Goal: Information Seeking & Learning: Learn about a topic

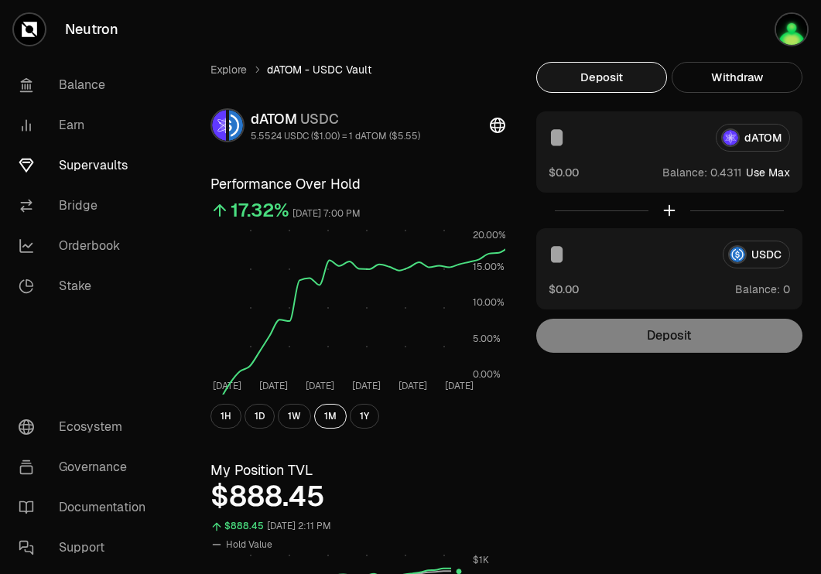
scroll to position [834, 0]
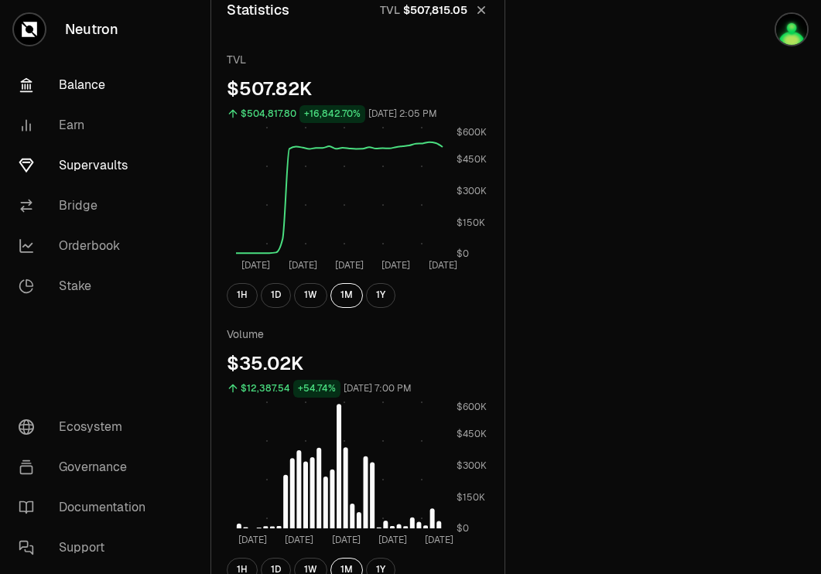
click at [76, 87] on link "Balance" at bounding box center [86, 85] width 161 height 40
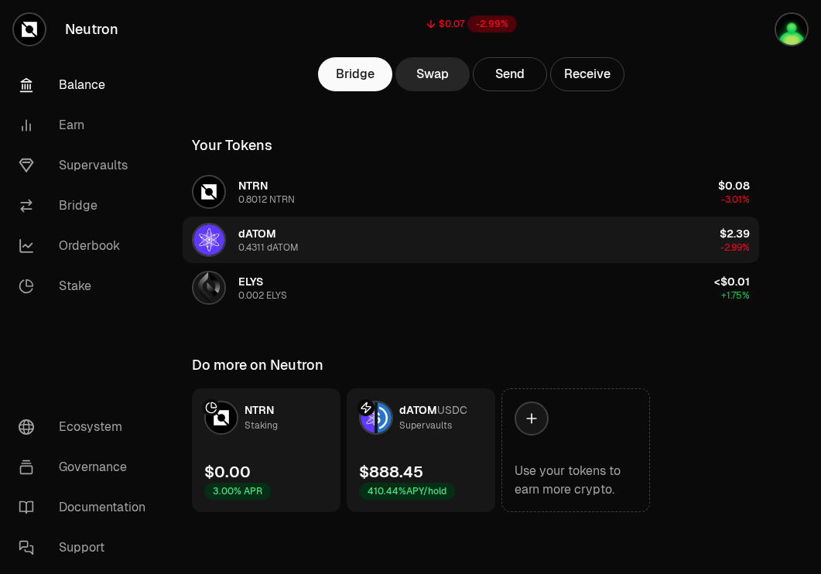
scroll to position [170, 0]
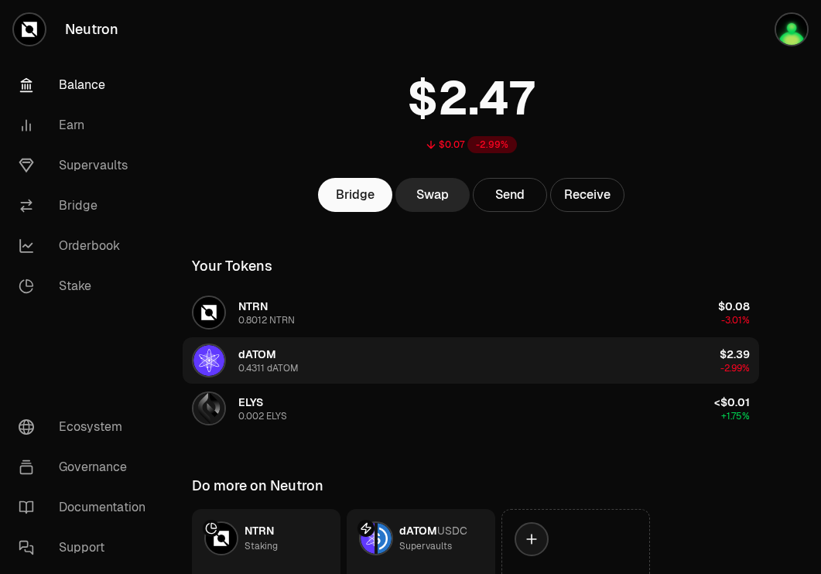
scroll to position [172, 0]
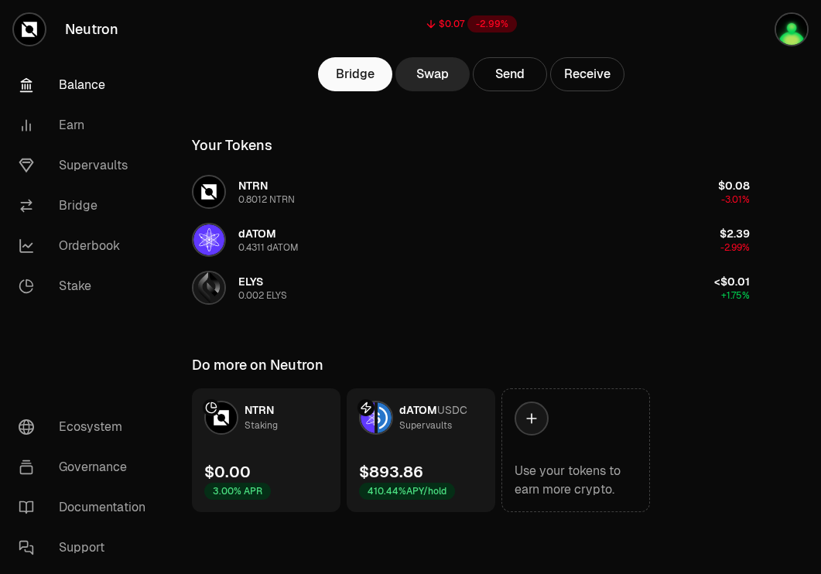
click at [409, 463] on div "$893.86" at bounding box center [391, 472] width 64 height 22
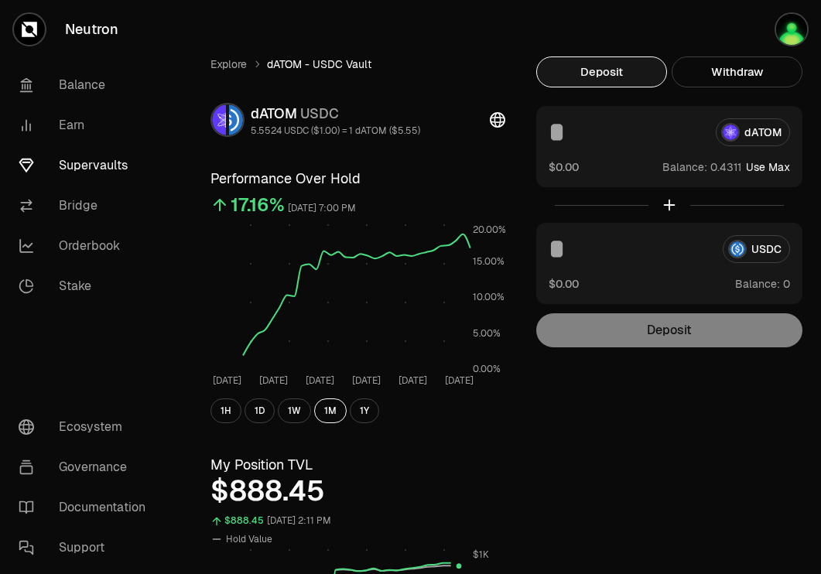
scroll to position [4, 0]
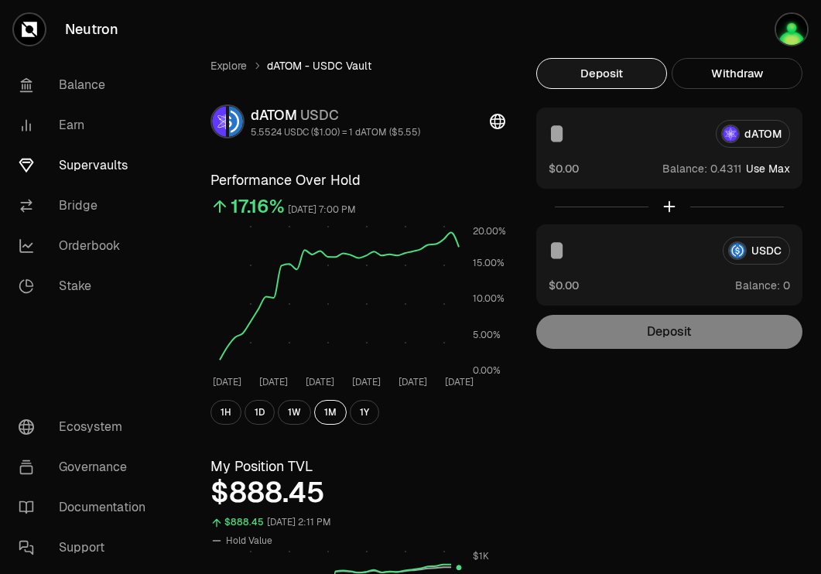
click at [109, 168] on link "Supervaults" at bounding box center [86, 165] width 161 height 40
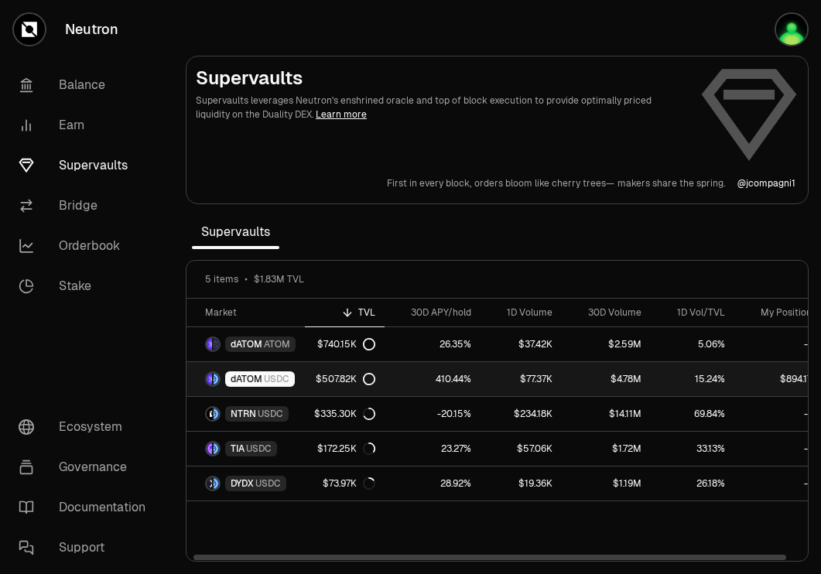
click at [414, 376] on link "410.44%" at bounding box center [433, 379] width 96 height 34
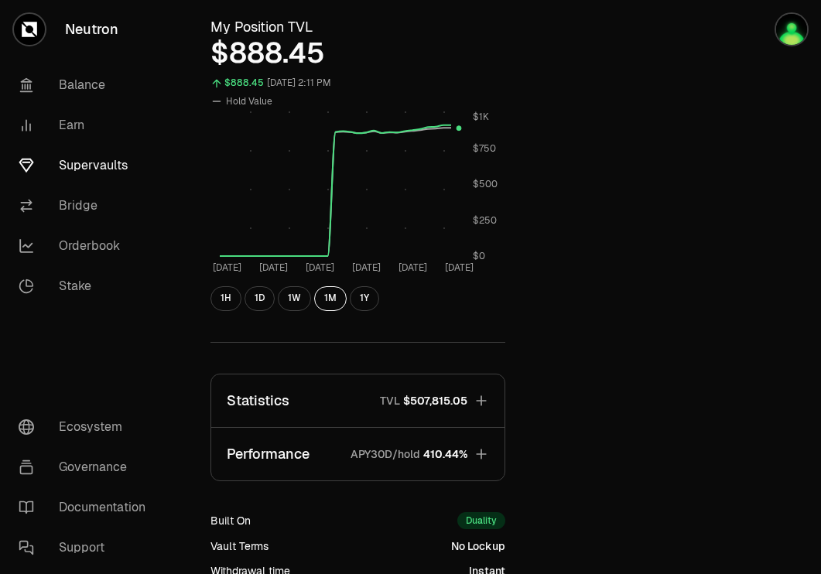
scroll to position [563, 0]
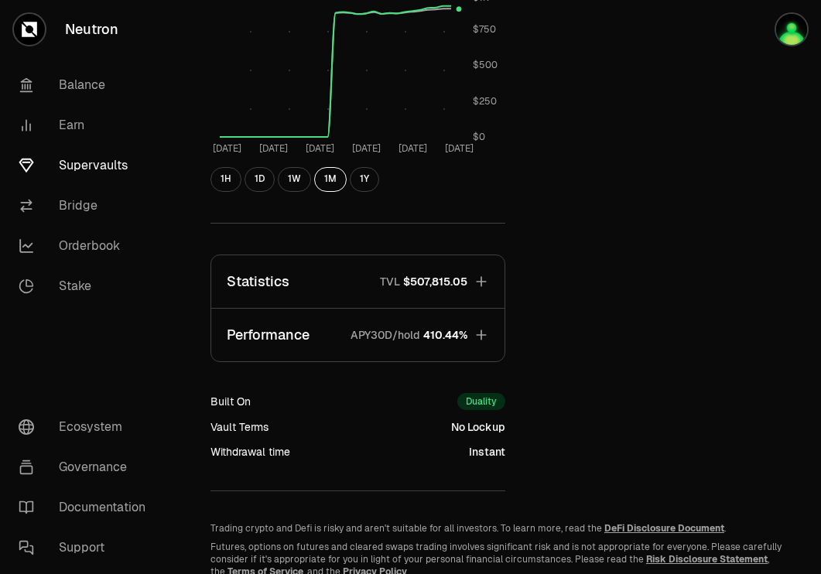
click at [429, 276] on span "$507,815.05" at bounding box center [435, 281] width 64 height 15
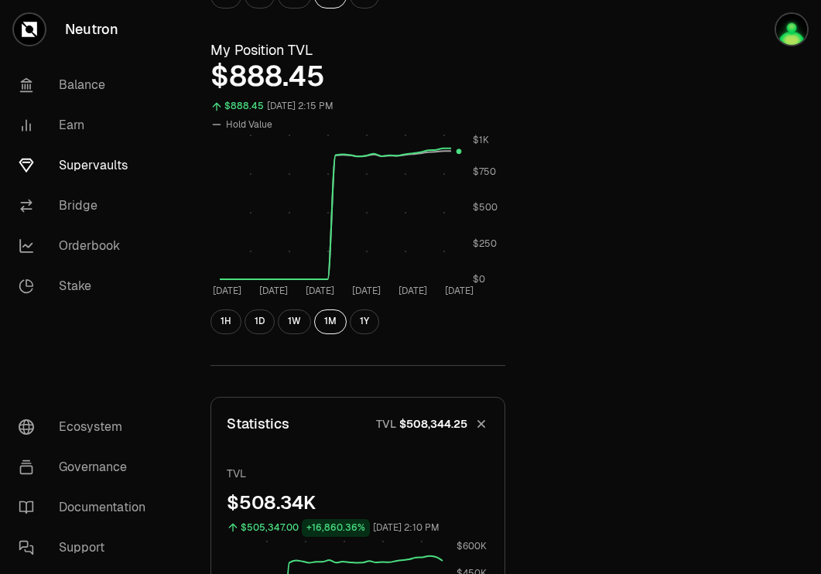
scroll to position [323, 0]
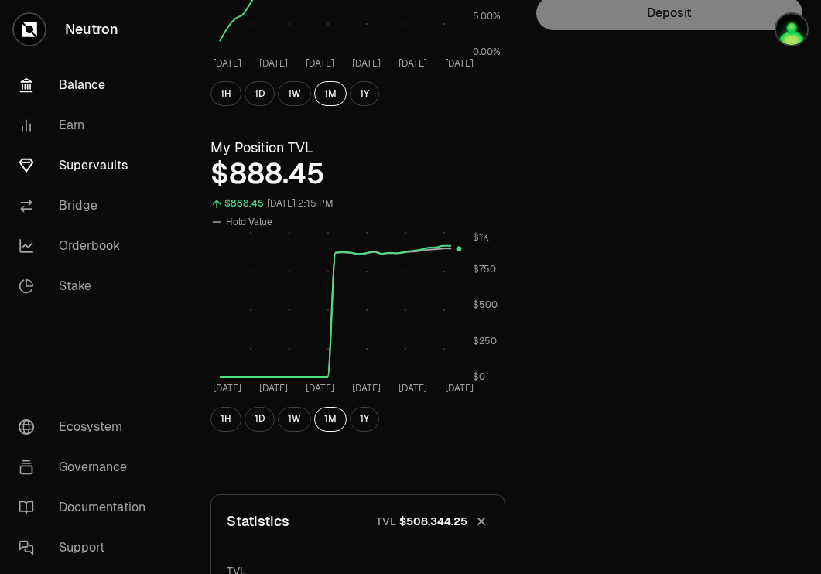
click at [84, 79] on link "Balance" at bounding box center [86, 85] width 161 height 40
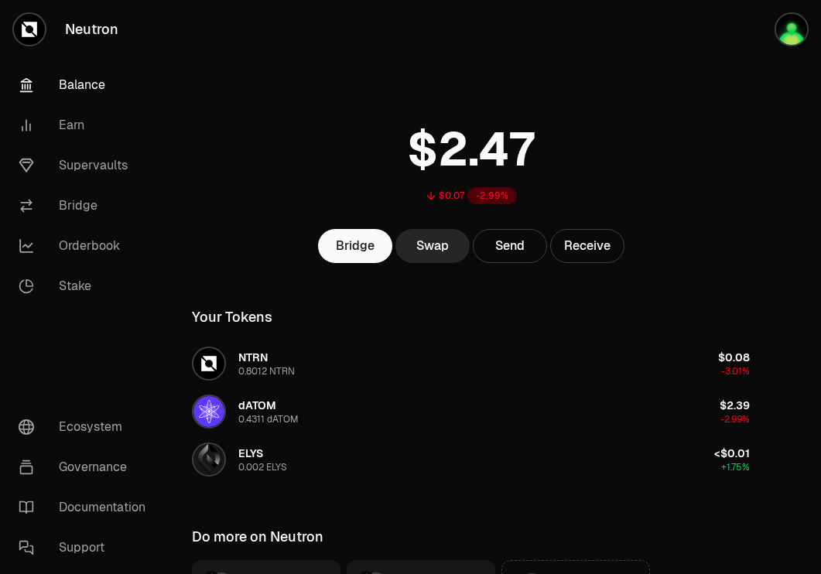
click at [97, 80] on link "Balance" at bounding box center [86, 85] width 161 height 40
click at [109, 156] on link "Supervaults" at bounding box center [86, 165] width 161 height 40
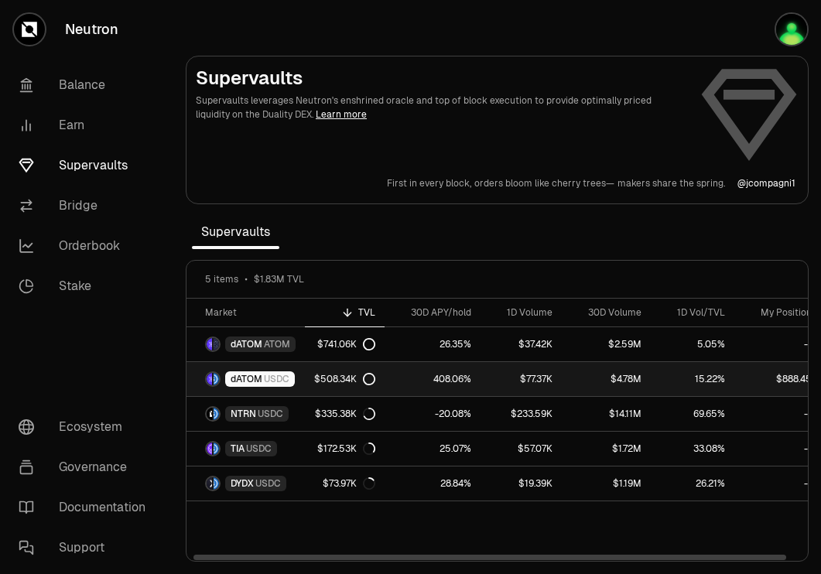
click at [419, 372] on link "408.06%" at bounding box center [433, 379] width 96 height 34
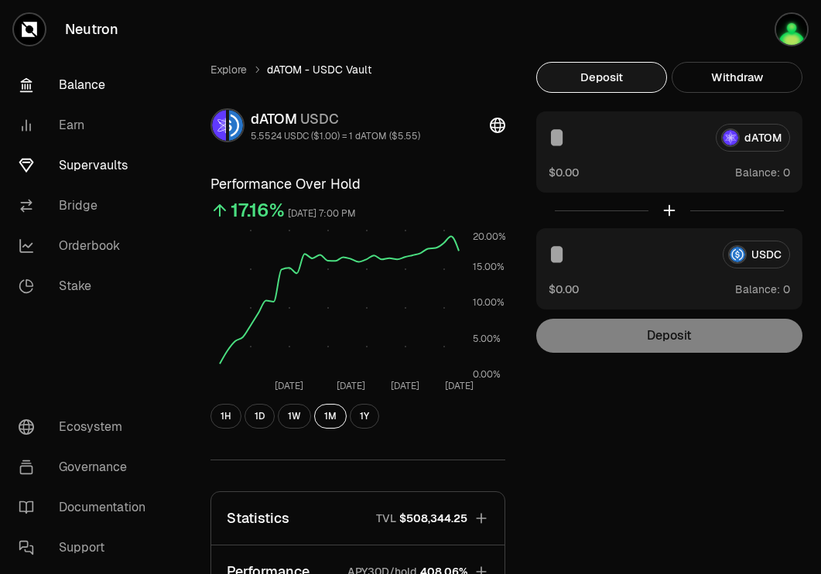
click at [94, 91] on link "Balance" at bounding box center [86, 85] width 161 height 40
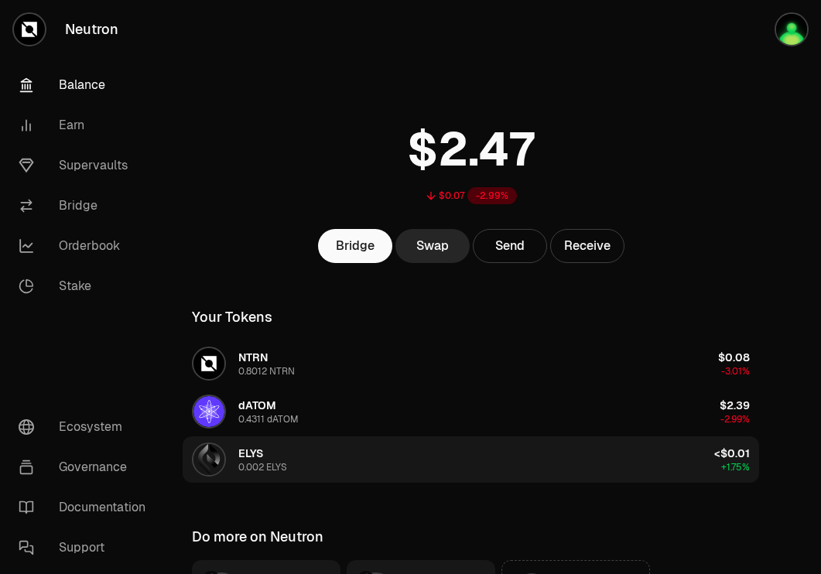
scroll to position [172, 0]
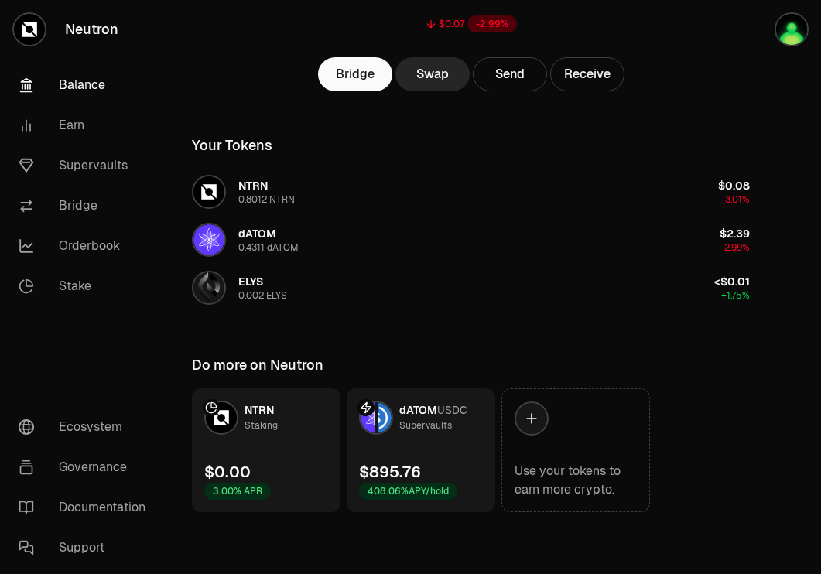
click at [432, 451] on link "dATOM USDC Supervaults $895.76 408.06% APY/hold" at bounding box center [421, 450] width 149 height 124
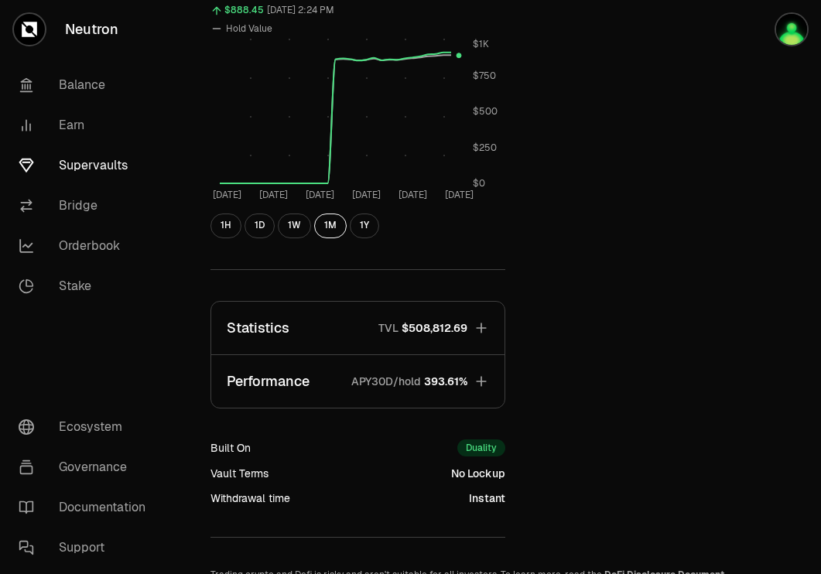
scroll to position [518, 0]
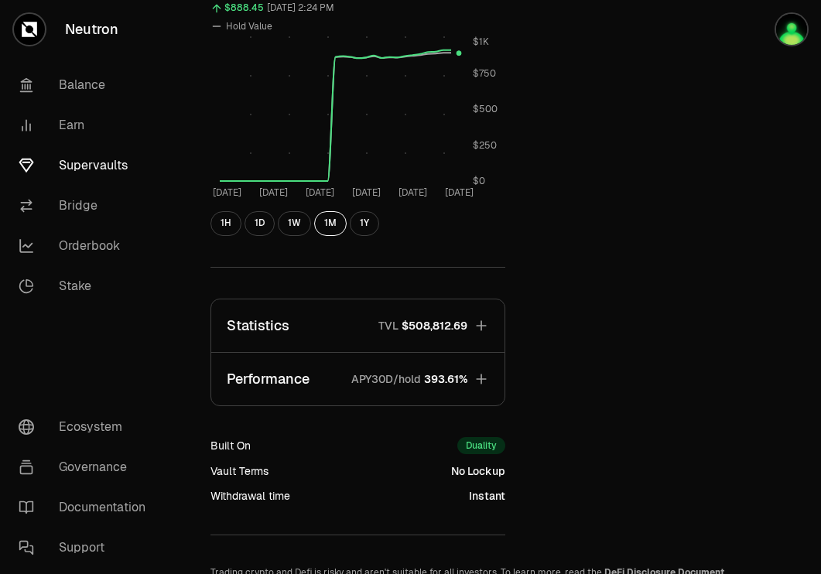
click at [458, 320] on span "$508,812.69" at bounding box center [435, 325] width 66 height 15
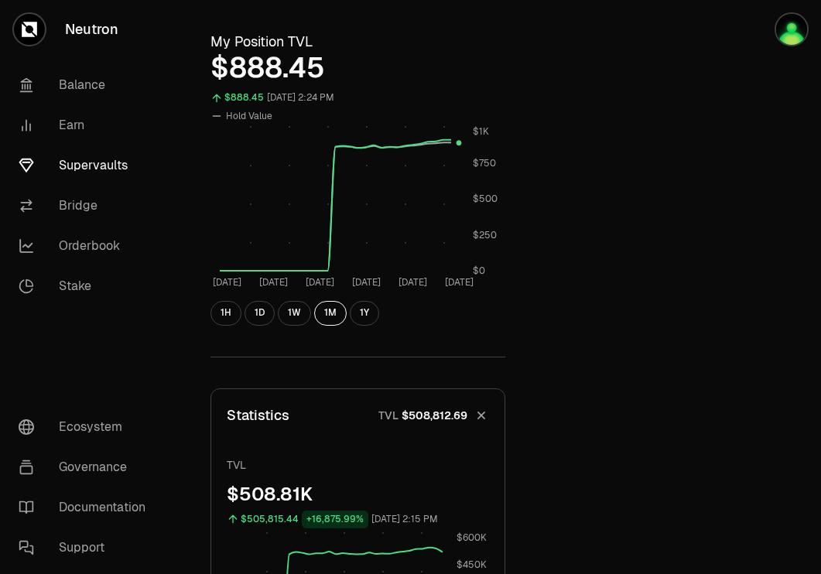
scroll to position [190, 0]
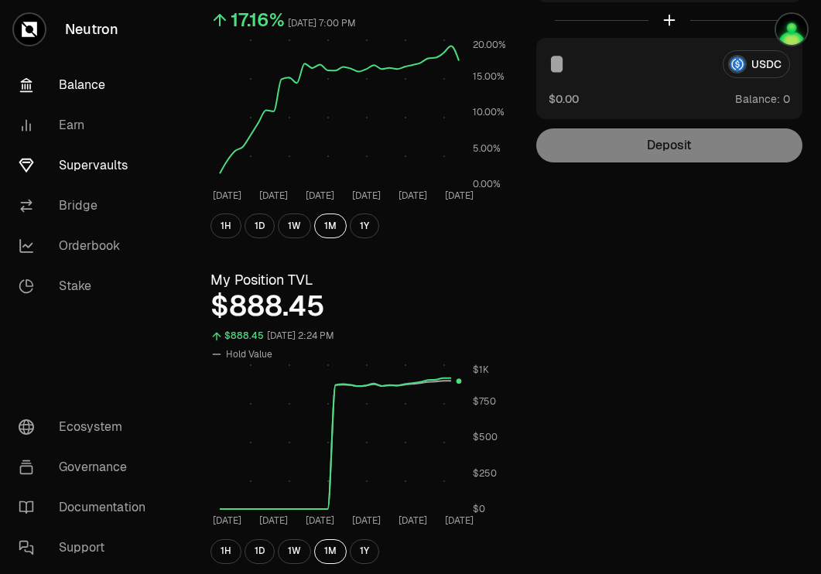
click at [88, 86] on link "Balance" at bounding box center [86, 85] width 161 height 40
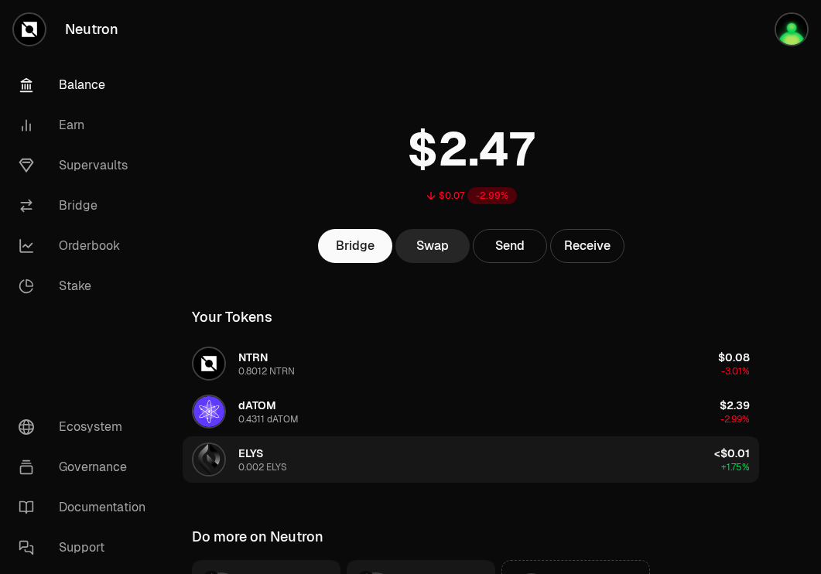
scroll to position [172, 0]
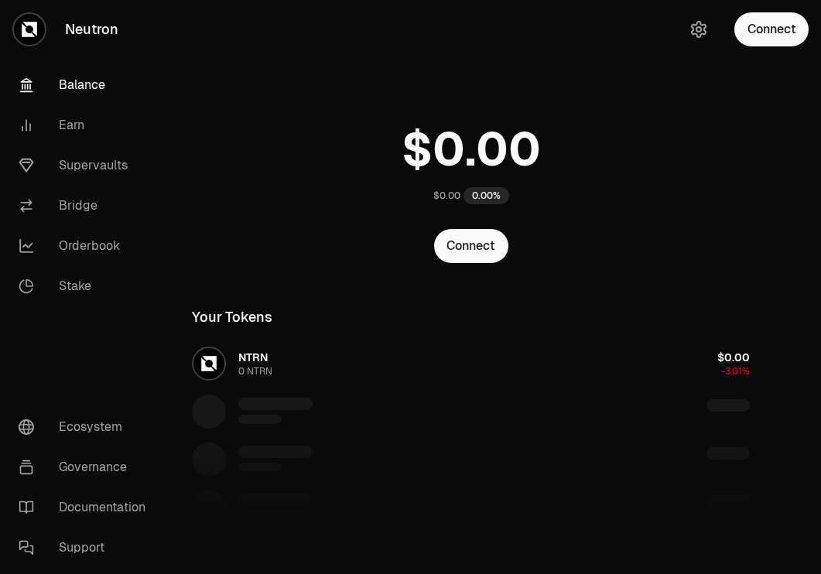
scroll to position [172, 0]
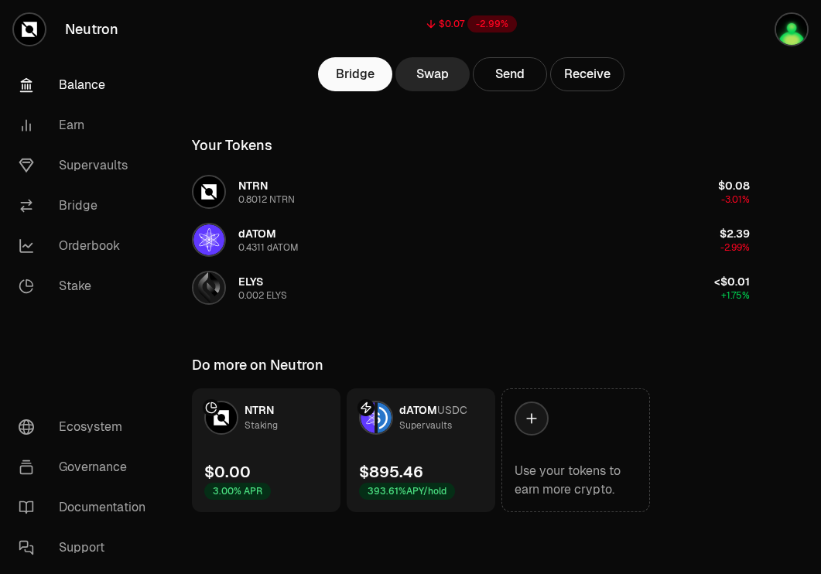
click at [449, 431] on div "Supervaults" at bounding box center [425, 425] width 53 height 15
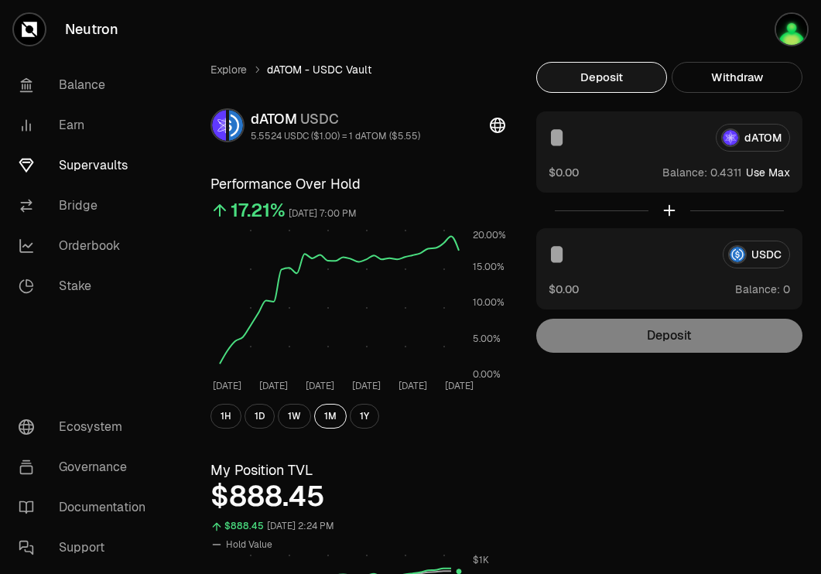
scroll to position [469, 0]
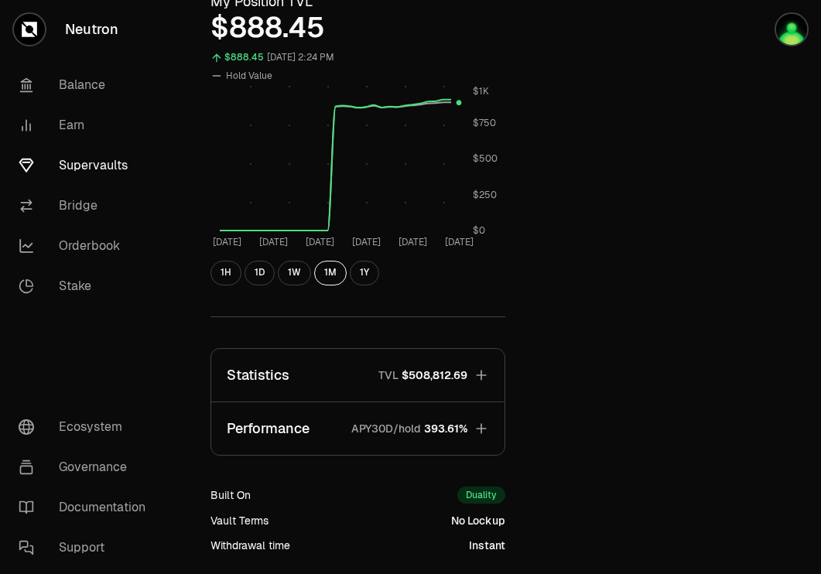
click at [459, 369] on span "$508,812.69" at bounding box center [435, 375] width 66 height 15
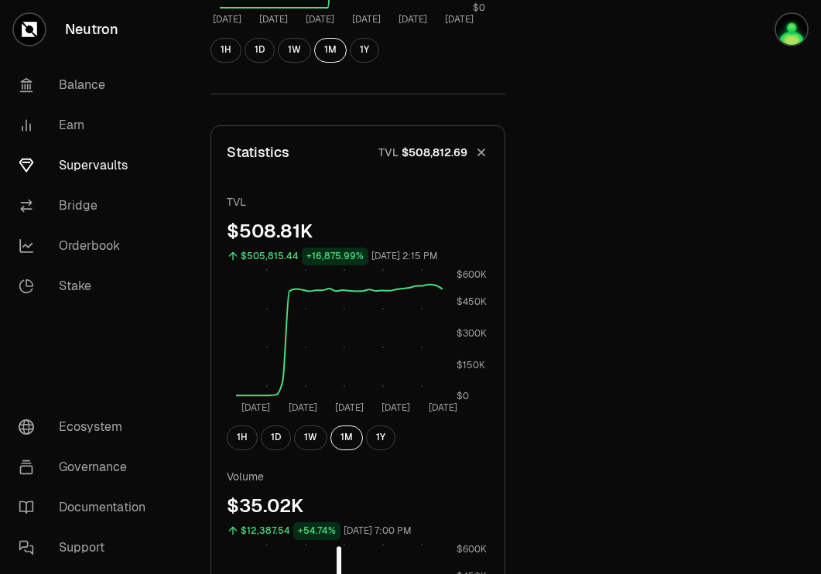
scroll to position [525, 0]
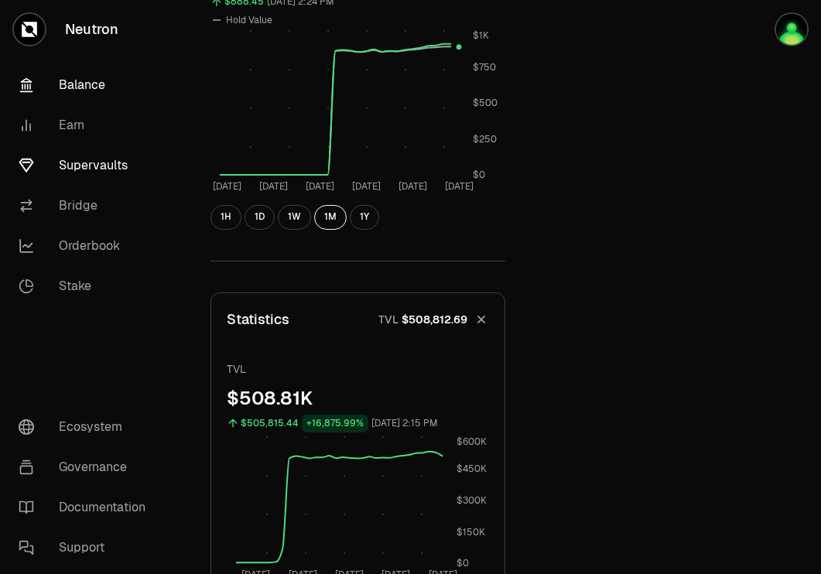
click at [79, 84] on link "Balance" at bounding box center [86, 85] width 161 height 40
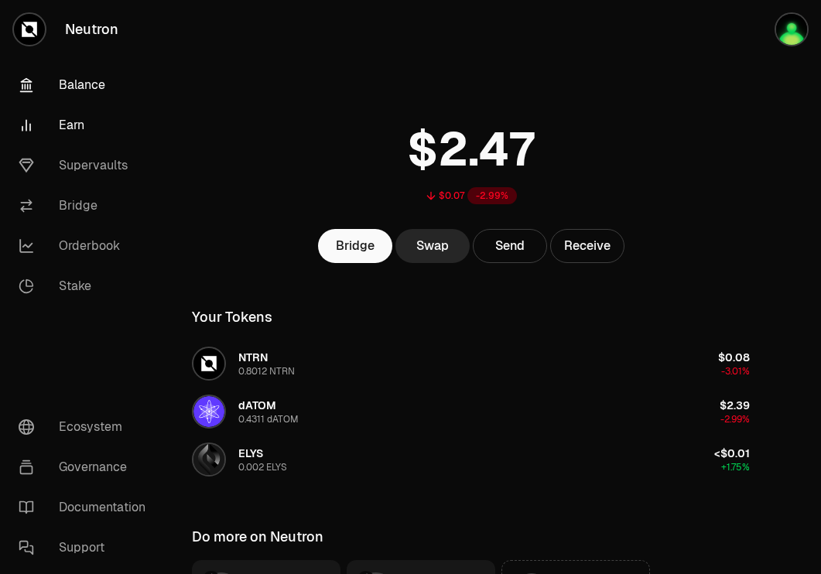
click at [72, 128] on link "Earn" at bounding box center [86, 125] width 161 height 40
click at [108, 172] on link "Supervaults" at bounding box center [86, 165] width 161 height 40
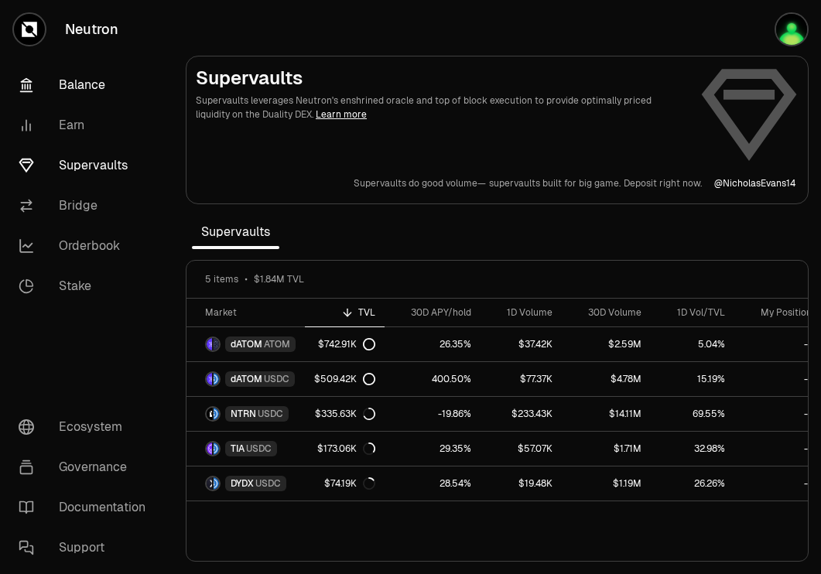
click at [71, 77] on link "Balance" at bounding box center [86, 85] width 161 height 40
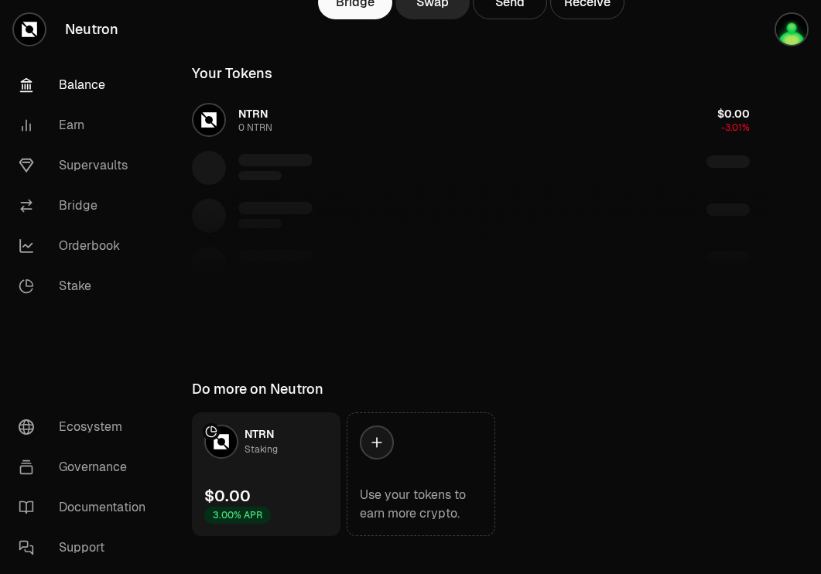
scroll to position [241, 0]
